Goal: Book appointment/travel/reservation

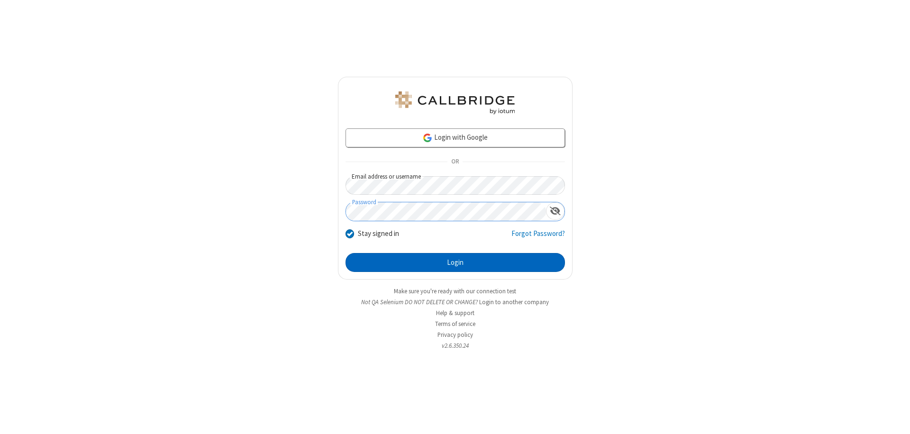
click at [455, 262] on button "Login" at bounding box center [454, 262] width 219 height 19
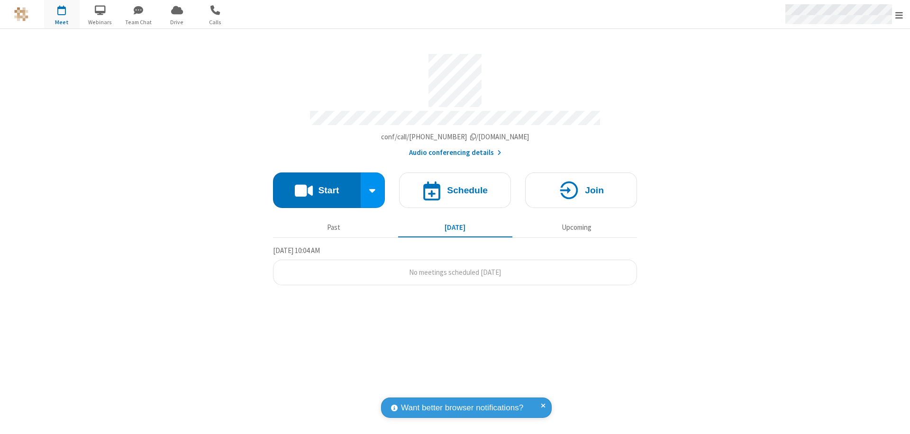
click at [899, 15] on span "Open menu" at bounding box center [899, 14] width 8 height 9
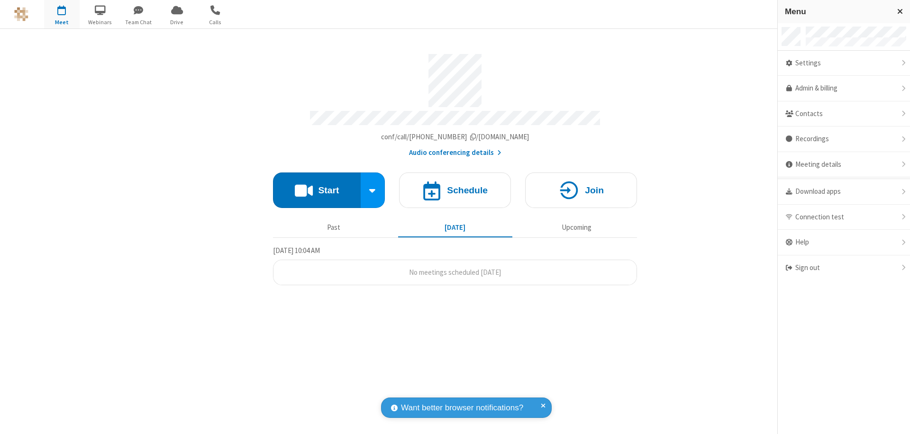
click at [62, 14] on span "button" at bounding box center [62, 10] width 36 height 16
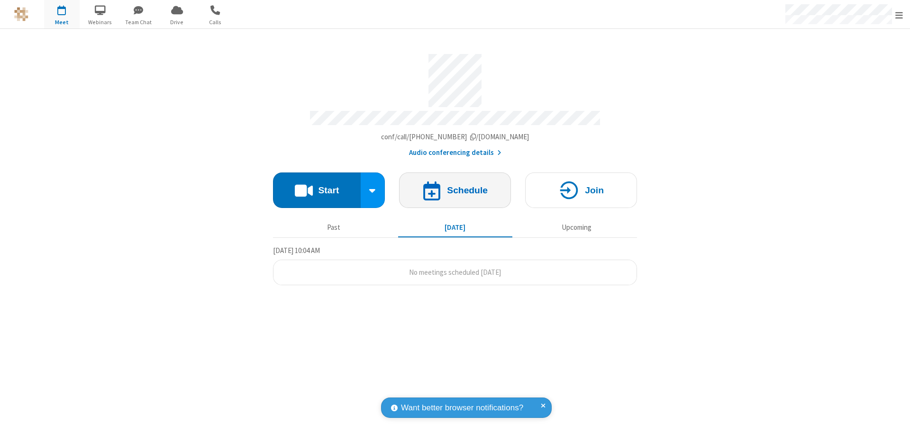
click at [455, 186] on h4 "Schedule" at bounding box center [467, 190] width 41 height 9
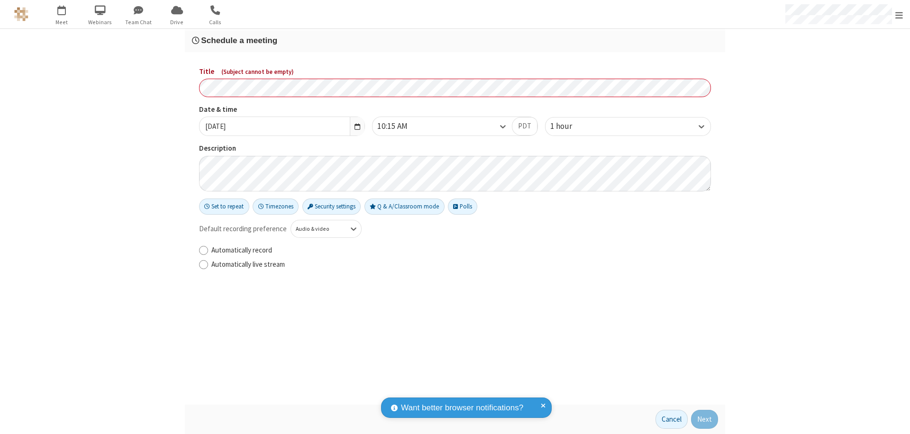
click at [455, 40] on h3 "Schedule a meeting" at bounding box center [455, 40] width 526 height 9
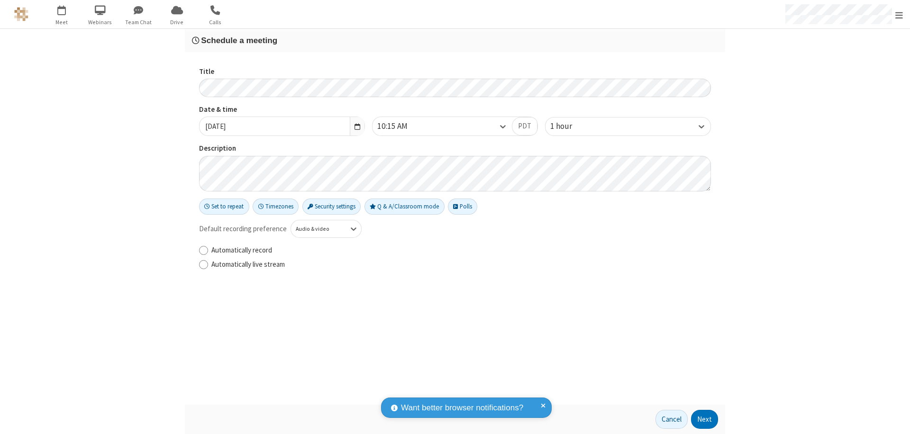
click at [704, 419] on button "Next" at bounding box center [704, 419] width 27 height 19
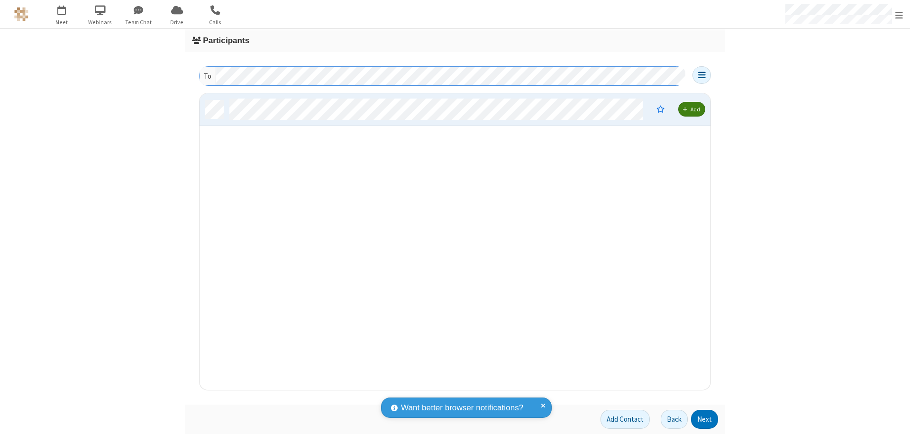
scroll to position [289, 504]
click at [704, 419] on button "Next" at bounding box center [704, 419] width 27 height 19
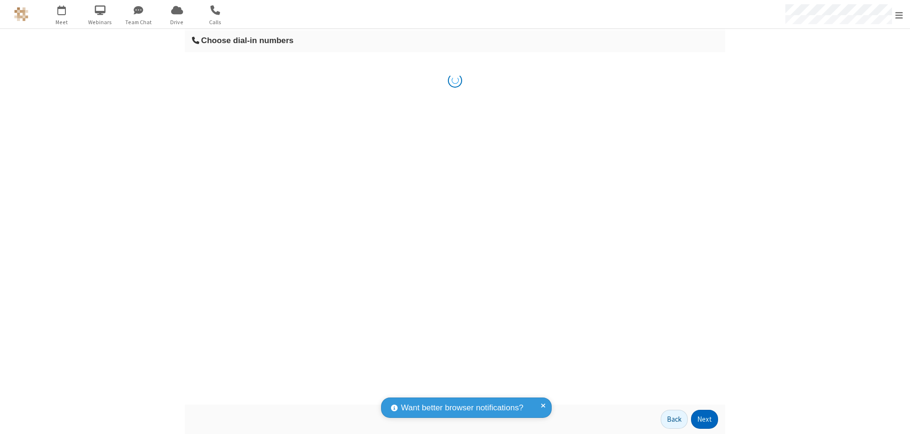
click at [704, 419] on button "Next" at bounding box center [704, 419] width 27 height 19
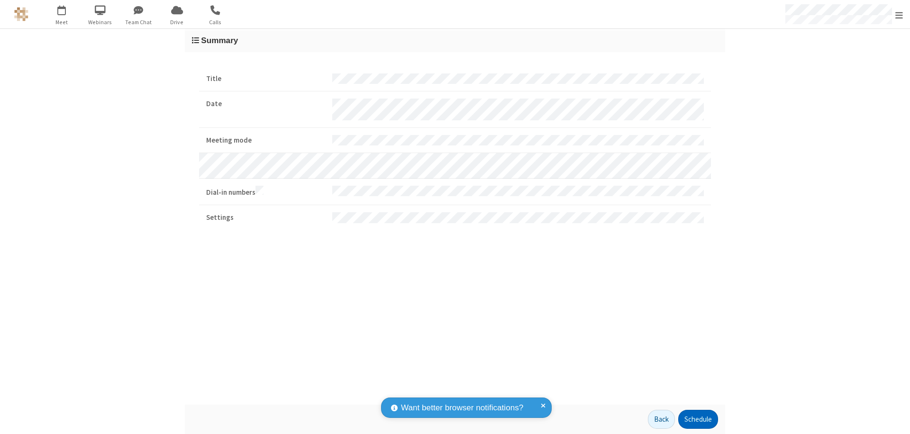
click at [697, 419] on button "Schedule" at bounding box center [698, 419] width 40 height 19
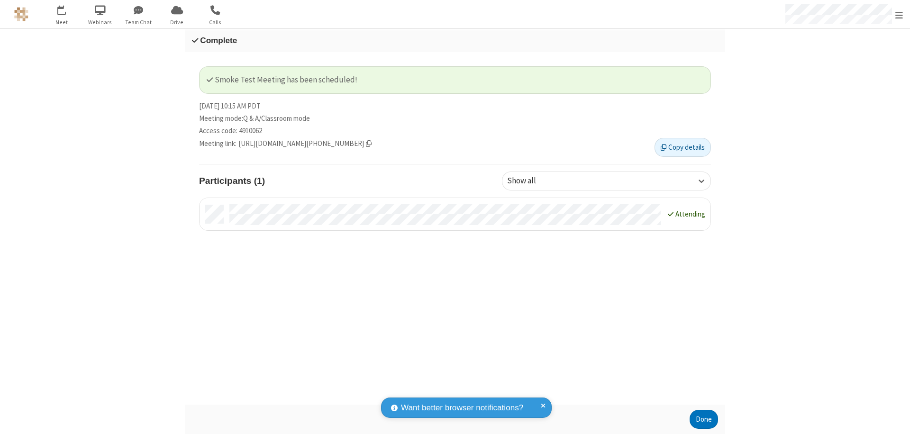
click at [704, 419] on button "Done" at bounding box center [703, 419] width 28 height 19
